Goal: Task Accomplishment & Management: Manage account settings

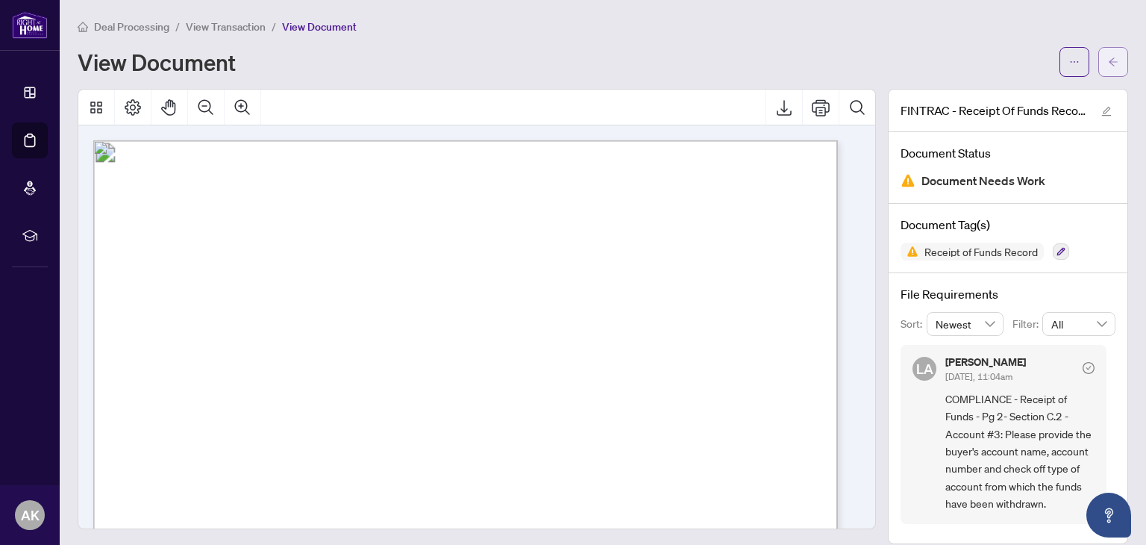
click at [1108, 62] on icon "arrow-left" at bounding box center [1113, 62] width 10 height 10
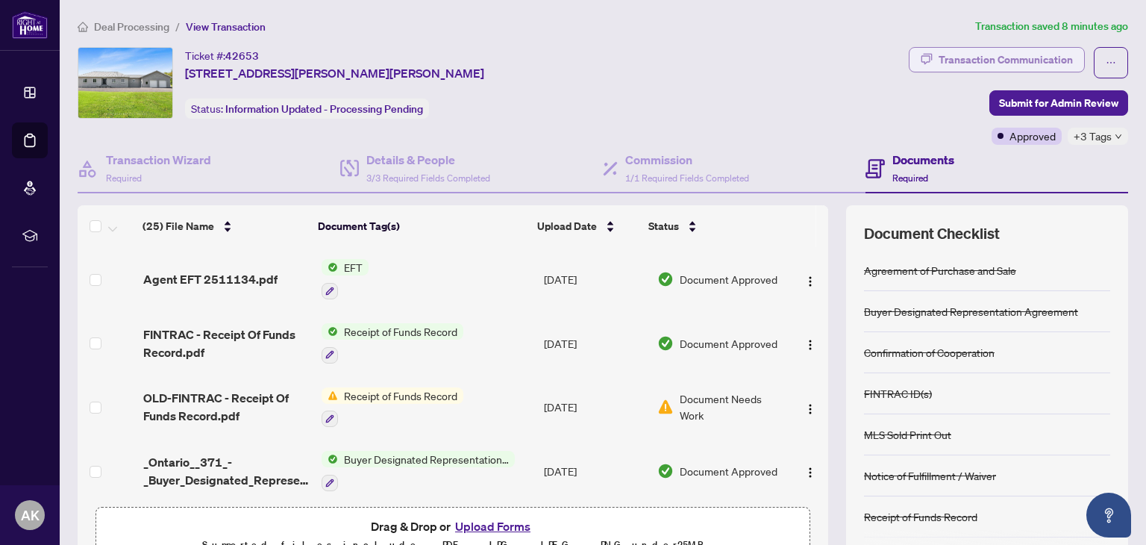
click at [1000, 60] on div "Transaction Communication" at bounding box center [1005, 60] width 134 height 24
click at [1114, 135] on icon "down" at bounding box center [1117, 136] width 7 height 7
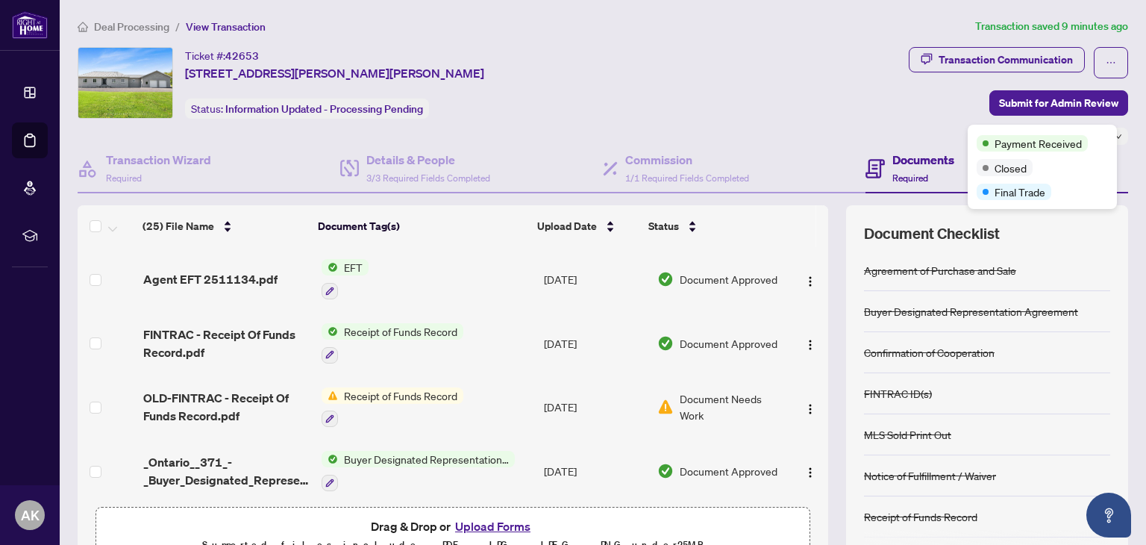
click at [758, 98] on div "Ticket #: 42653 2030 Labonté St, Clarence-Rockland, Ontario K0A 1N0, Canada Sta…" at bounding box center [490, 83] width 825 height 72
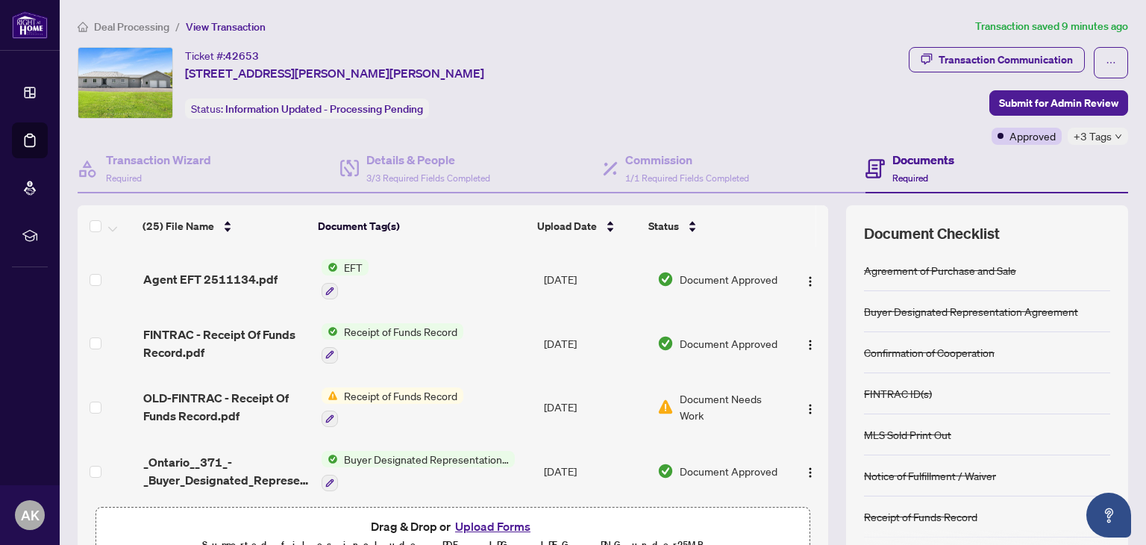
click at [904, 178] on span "Required" at bounding box center [910, 177] width 36 height 11
click at [241, 277] on span "Agent EFT 2511134.pdf" at bounding box center [210, 279] width 134 height 18
